Goal: Navigation & Orientation: Find specific page/section

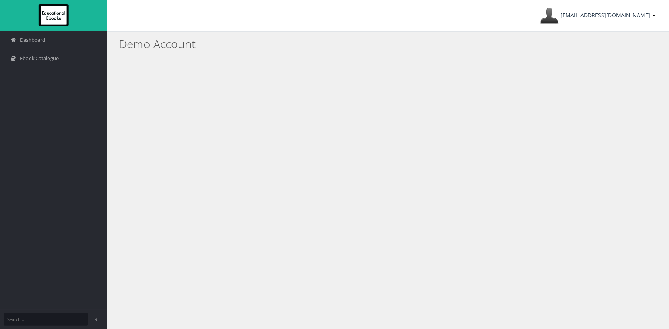
click at [653, 9] on link "[EMAIL_ADDRESS][DOMAIN_NAME]" at bounding box center [598, 15] width 123 height 31
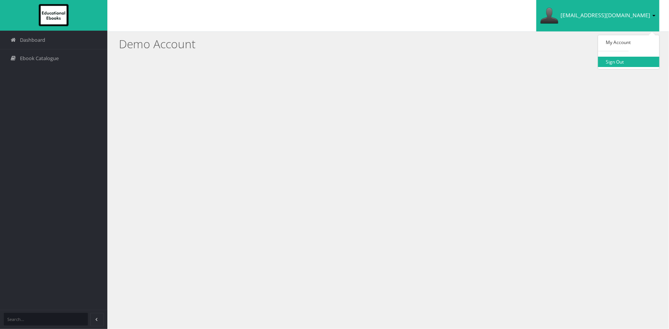
click at [634, 61] on link "Sign Out" at bounding box center [628, 62] width 61 height 10
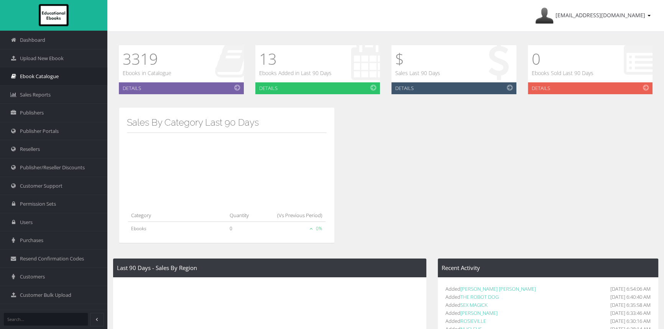
click at [65, 77] on link "Ebook Catalogue" at bounding box center [53, 76] width 107 height 18
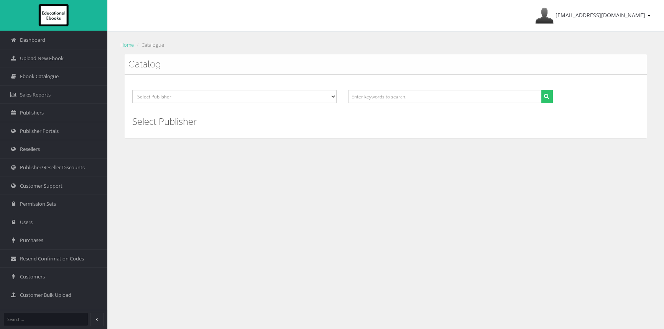
click at [460, 176] on div "[EMAIL_ADDRESS][DOMAIN_NAME] My Account Sign Out Home Catalogue Catalog Select …" at bounding box center [385, 218] width 557 height 436
